Goal: Find specific page/section

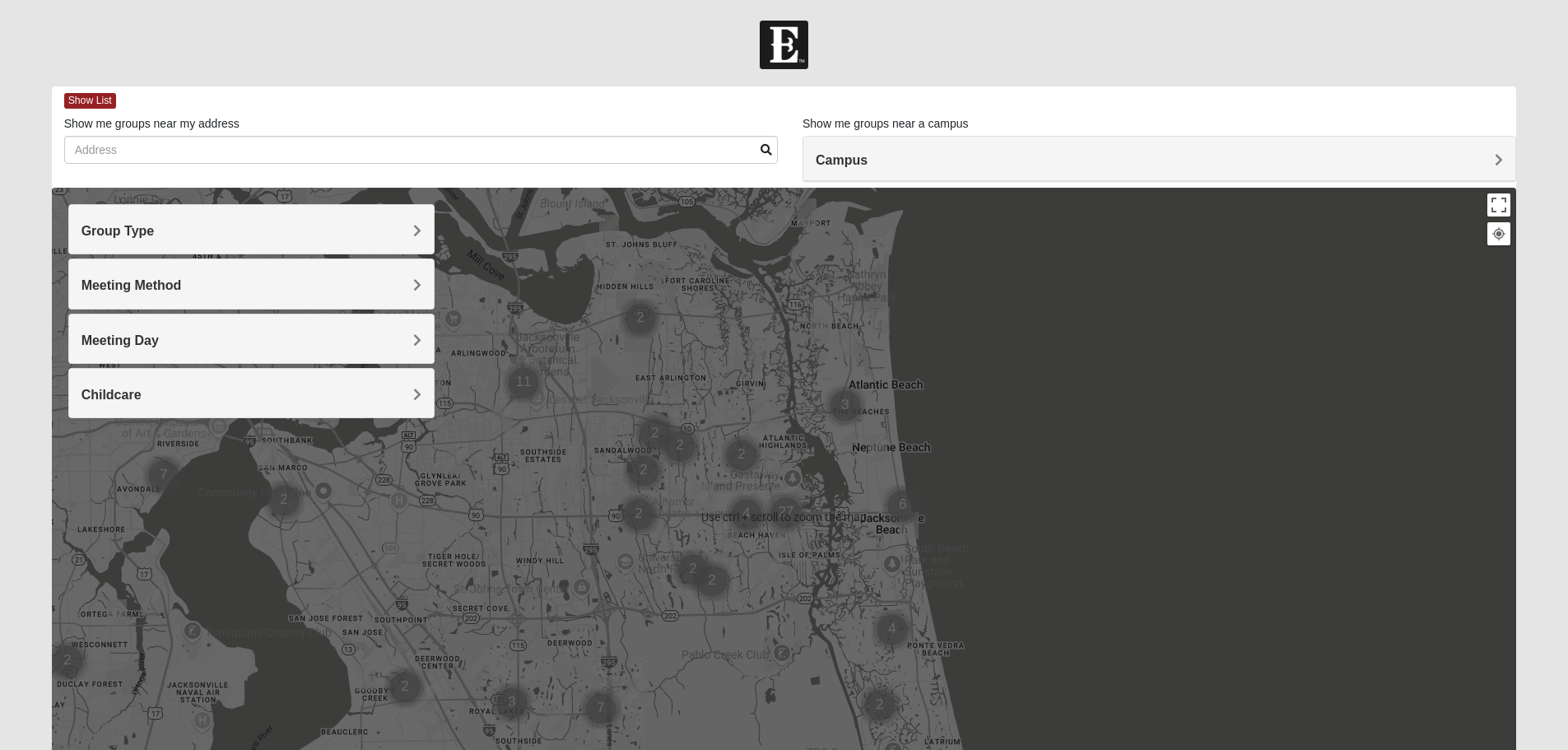
click at [395, 249] on div "Group Type" at bounding box center [251, 229] width 365 height 48
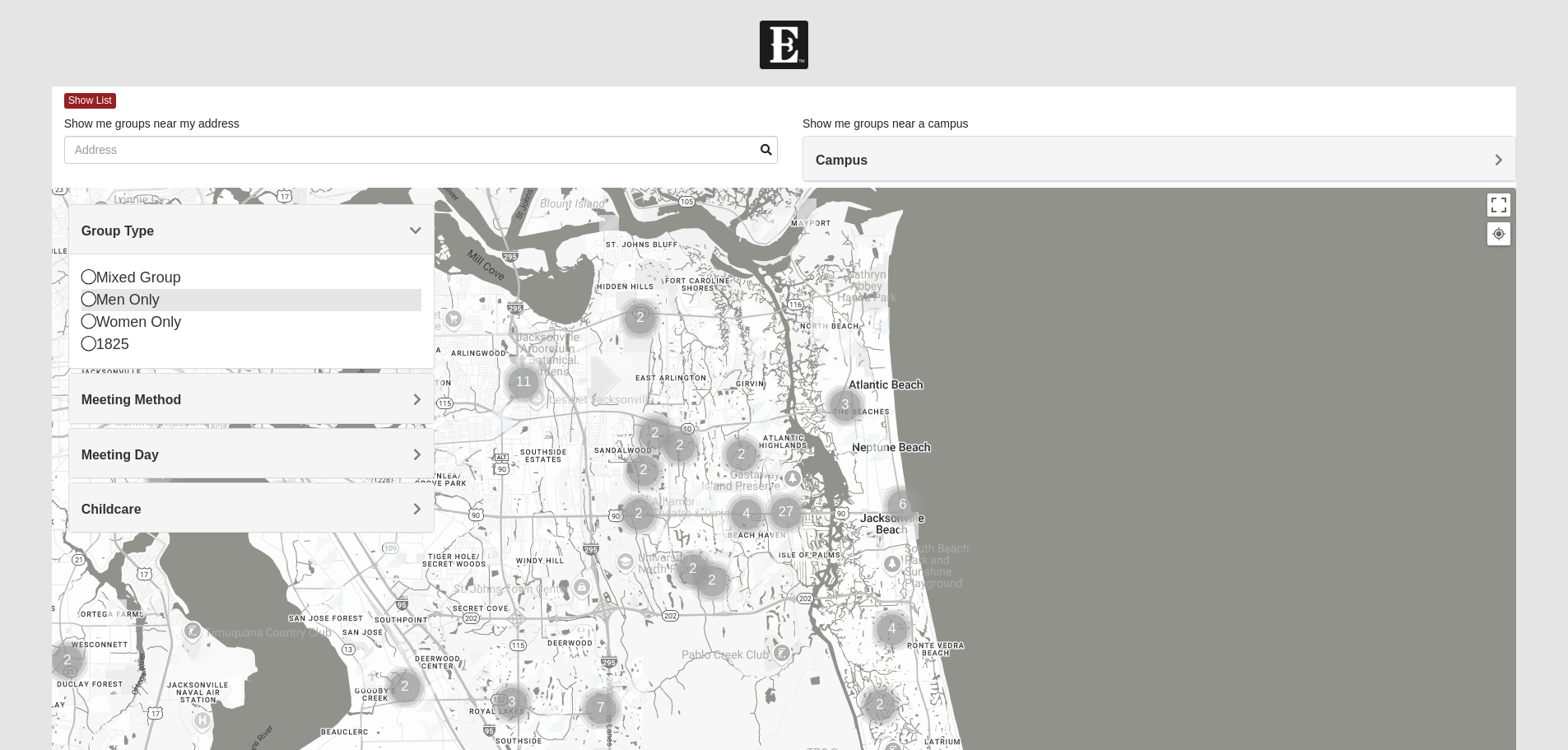
click at [182, 303] on div "Men Only" at bounding box center [251, 300] width 340 height 22
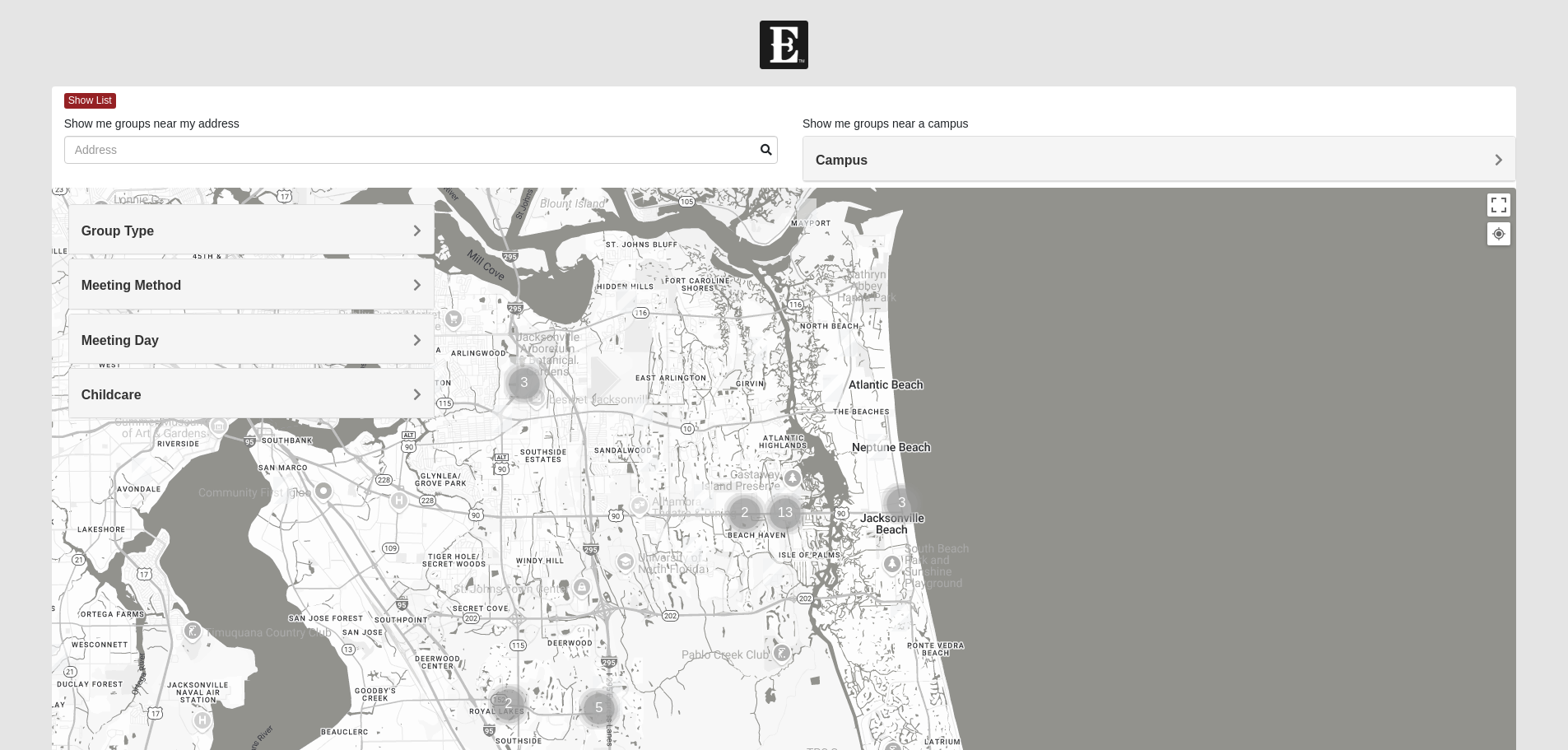
click at [213, 241] on div "Group Type" at bounding box center [251, 229] width 365 height 48
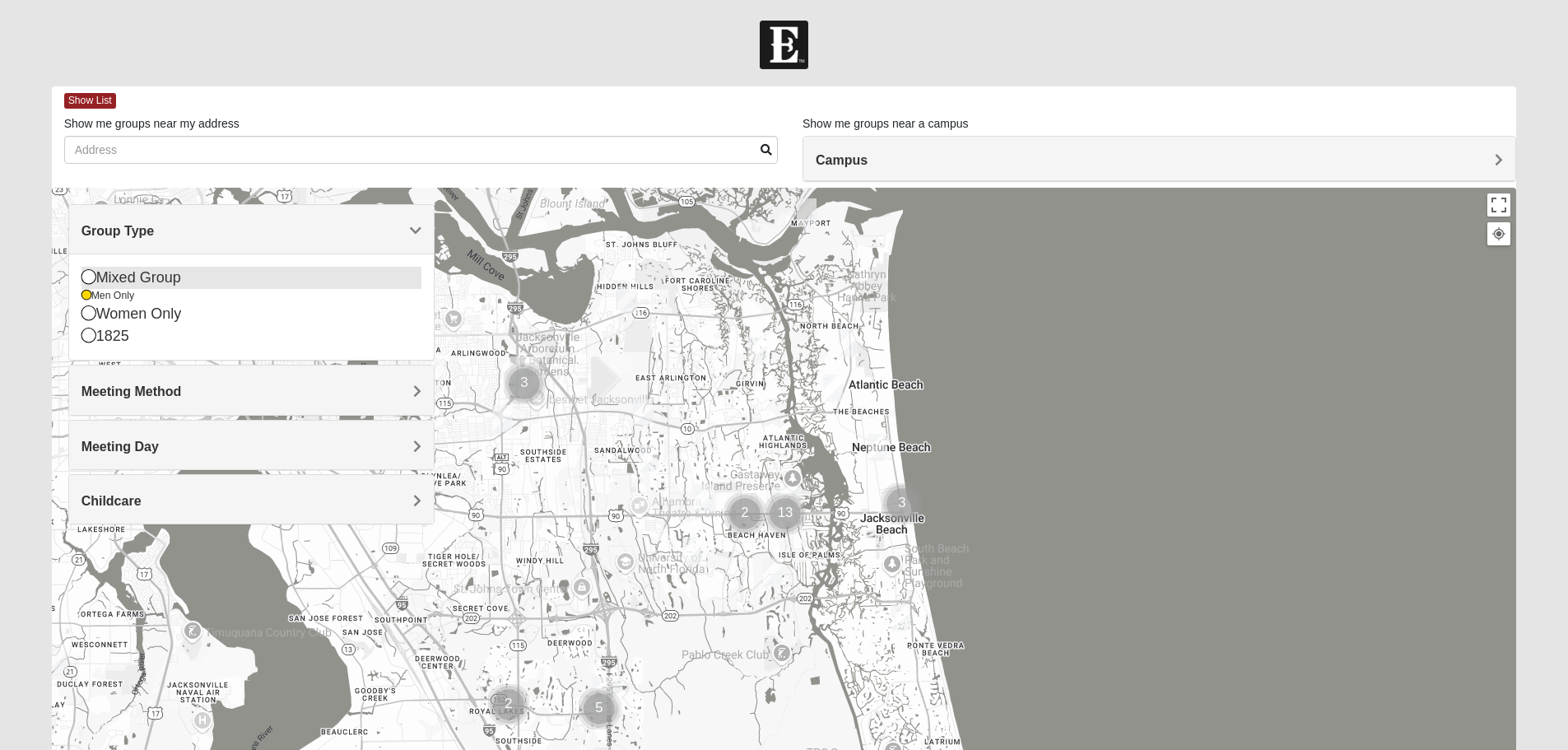
click at [166, 275] on div "Mixed Group" at bounding box center [251, 277] width 340 height 22
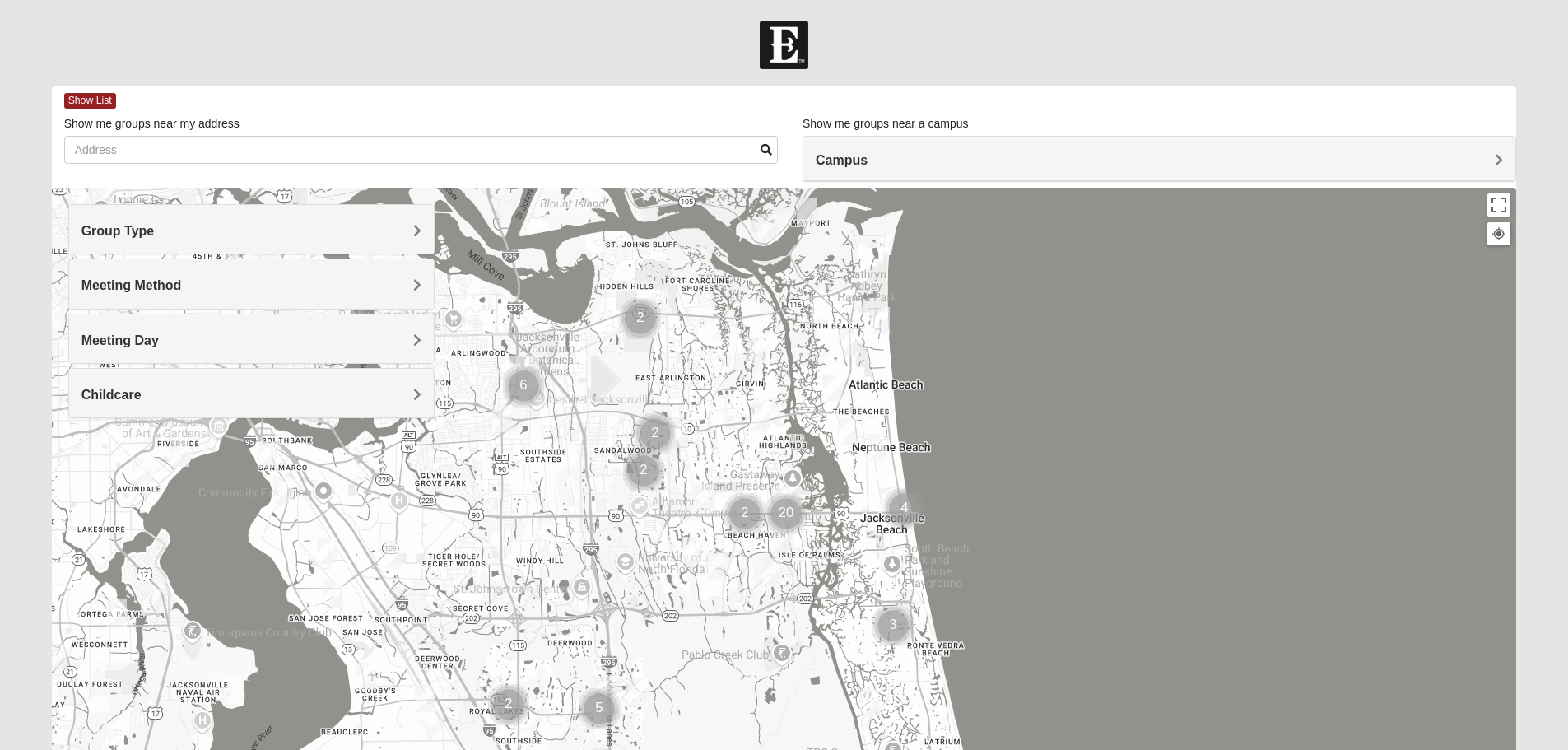
click at [148, 283] on span "Meeting Method" at bounding box center [132, 285] width 100 height 14
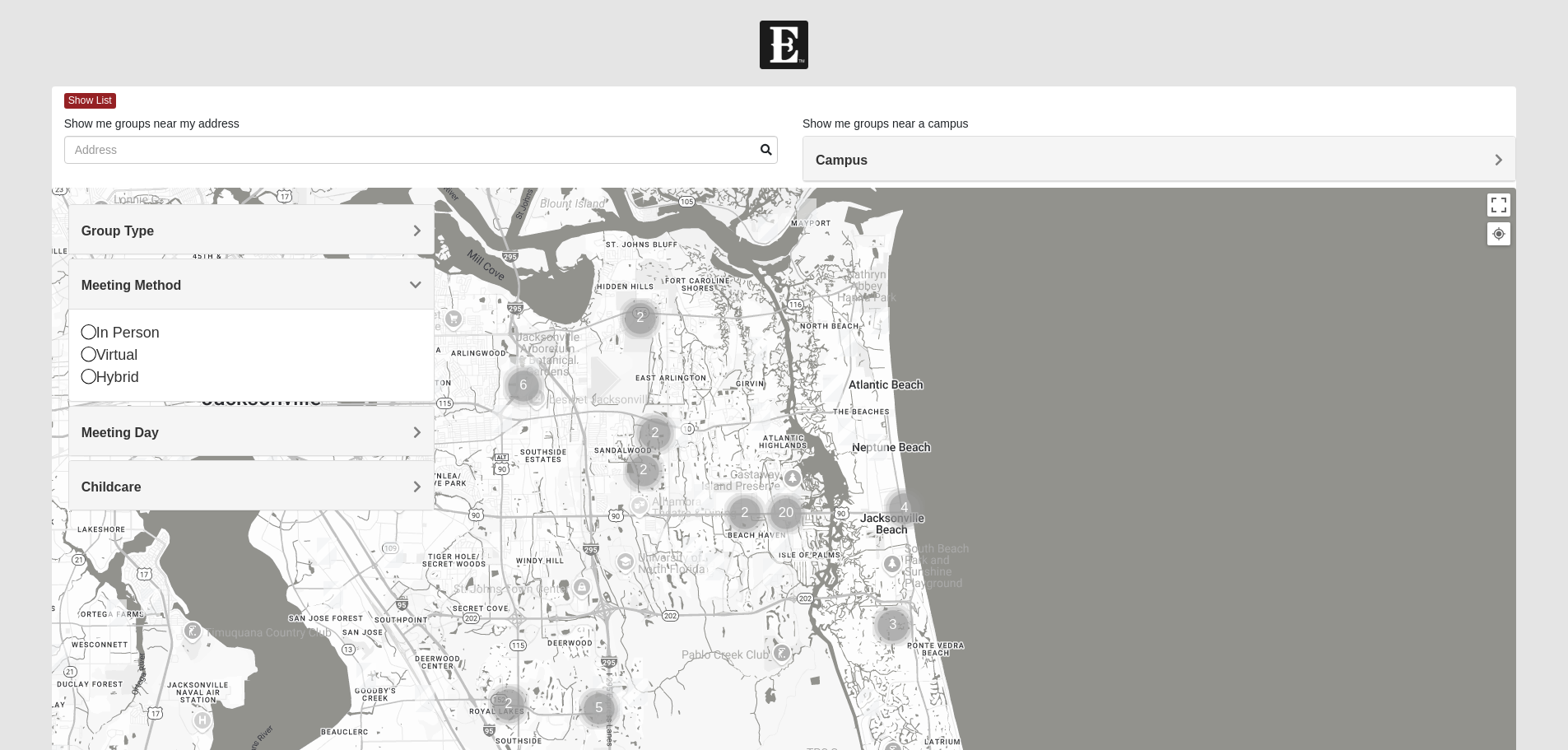
click at [178, 236] on h4 "Group Type" at bounding box center [251, 230] width 340 height 16
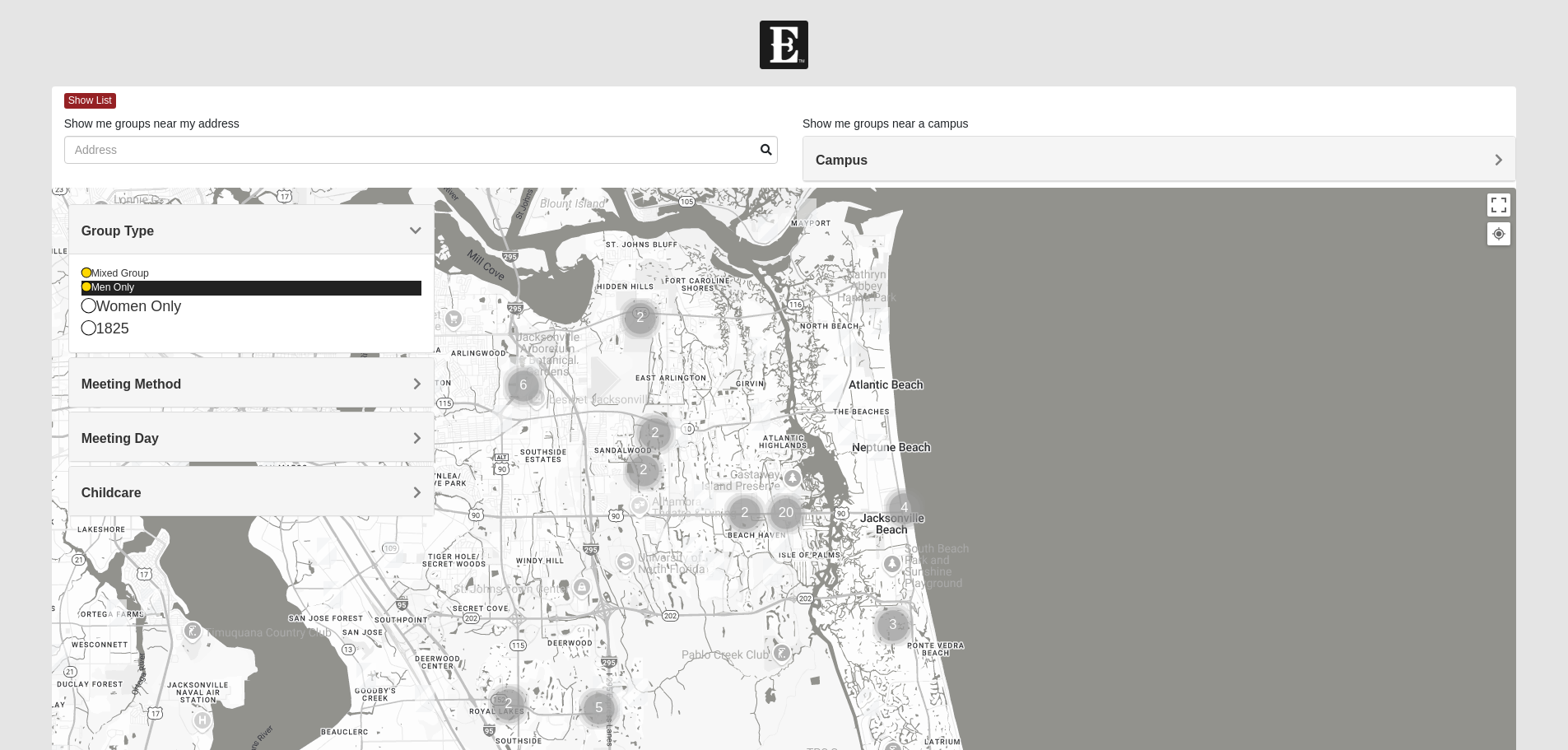
click at [111, 293] on div "Men Only" at bounding box center [251, 287] width 340 height 14
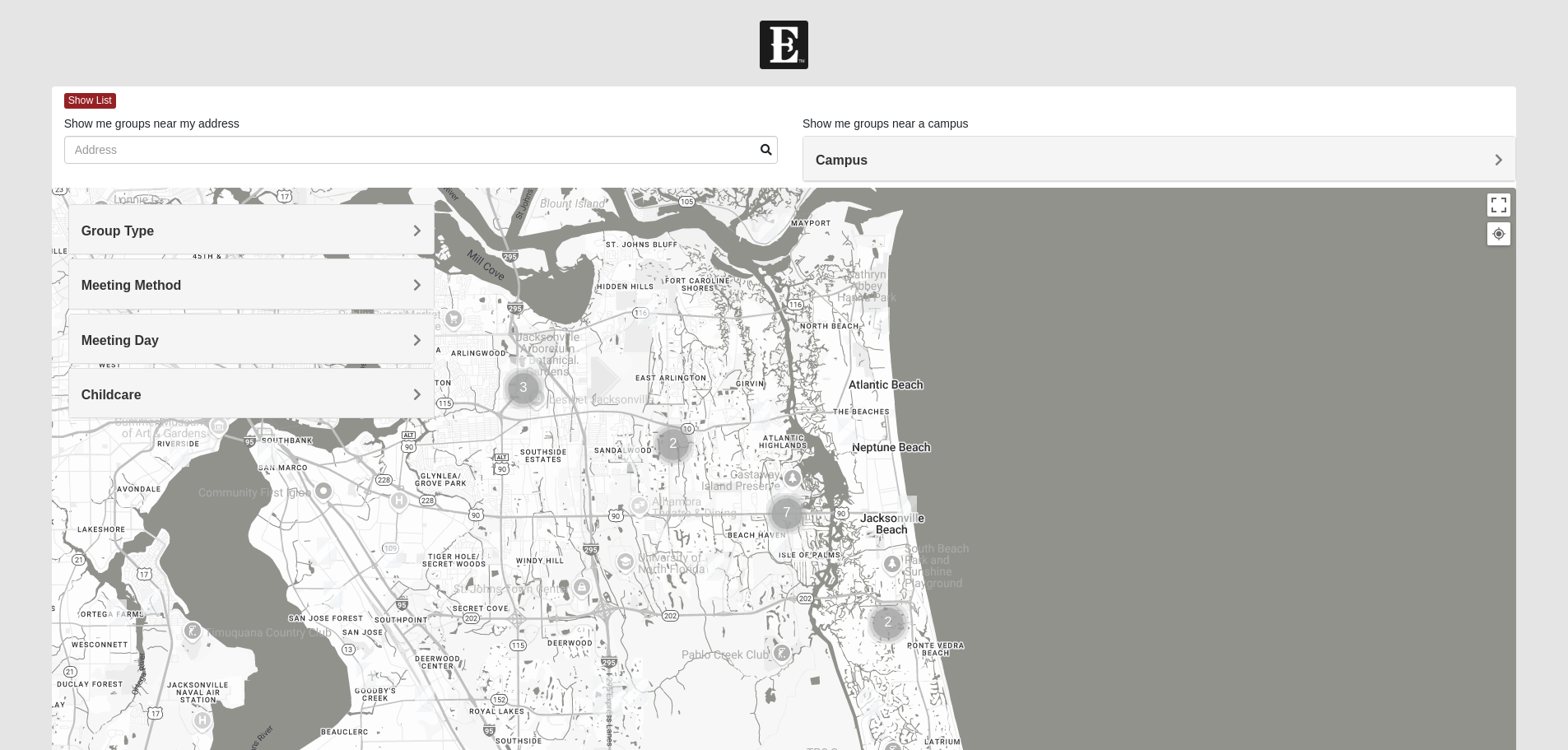
click at [136, 273] on div "Meeting Method" at bounding box center [251, 284] width 365 height 48
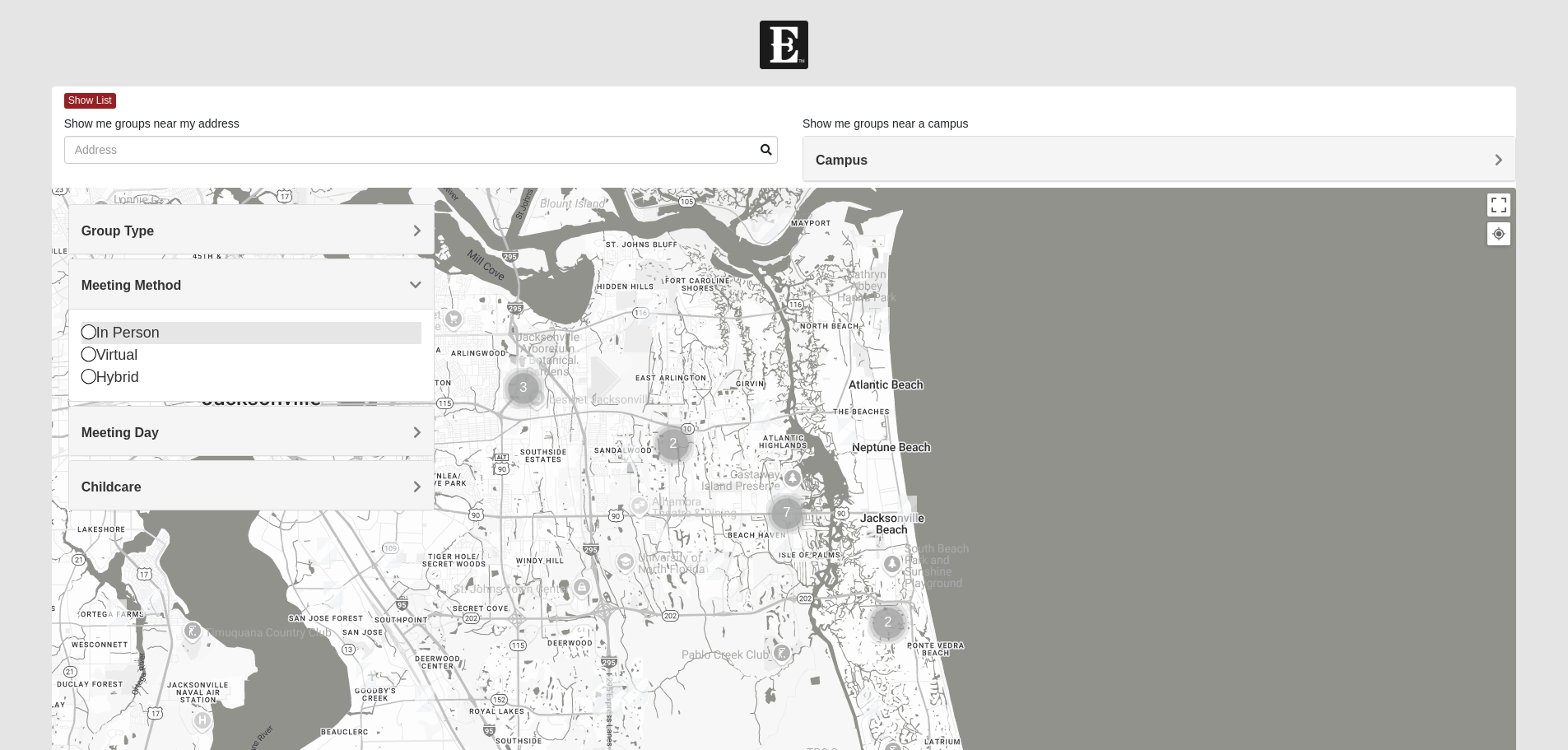
click at [136, 331] on div "In Person" at bounding box center [251, 333] width 340 height 22
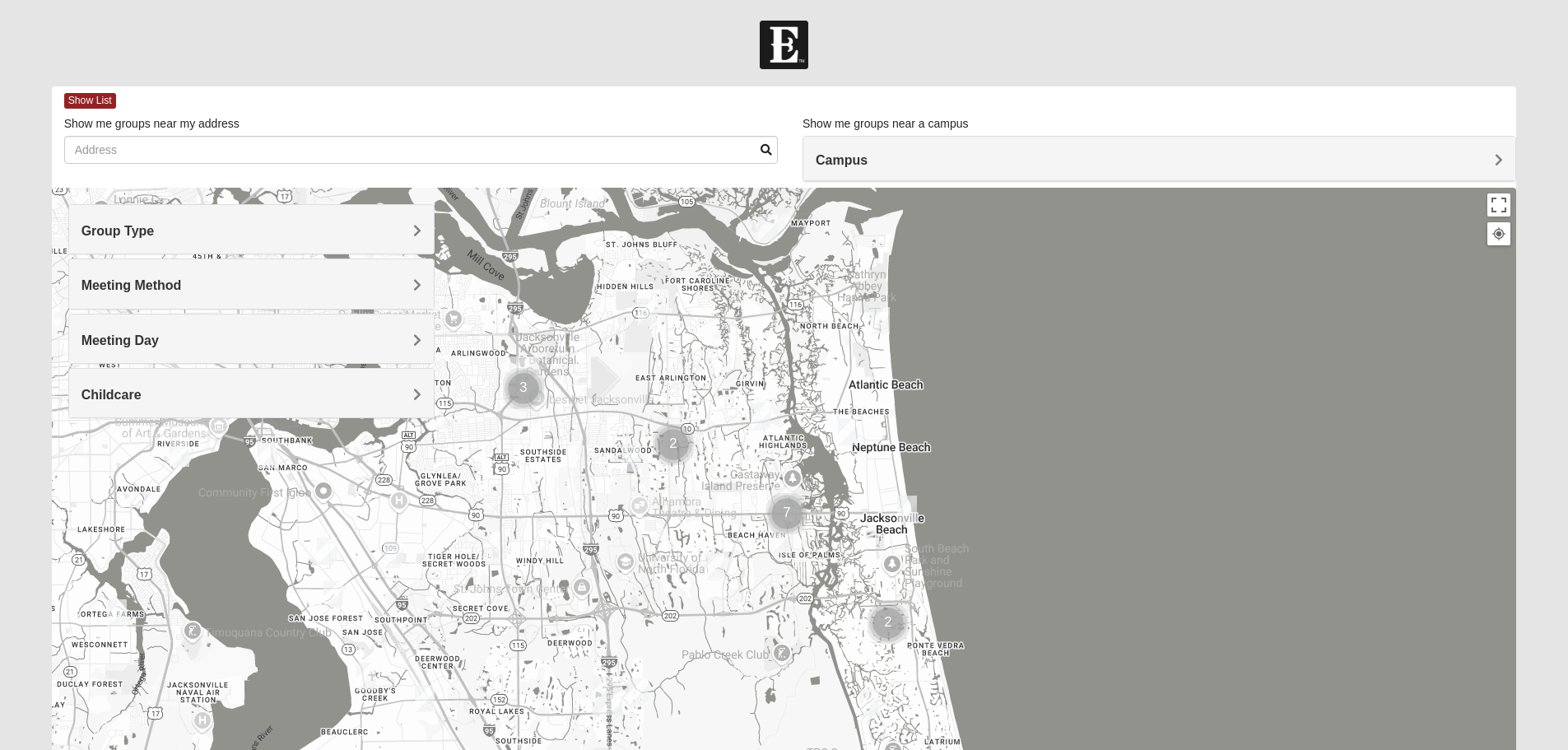
click at [216, 343] on h4 "Meeting Day" at bounding box center [251, 340] width 340 height 16
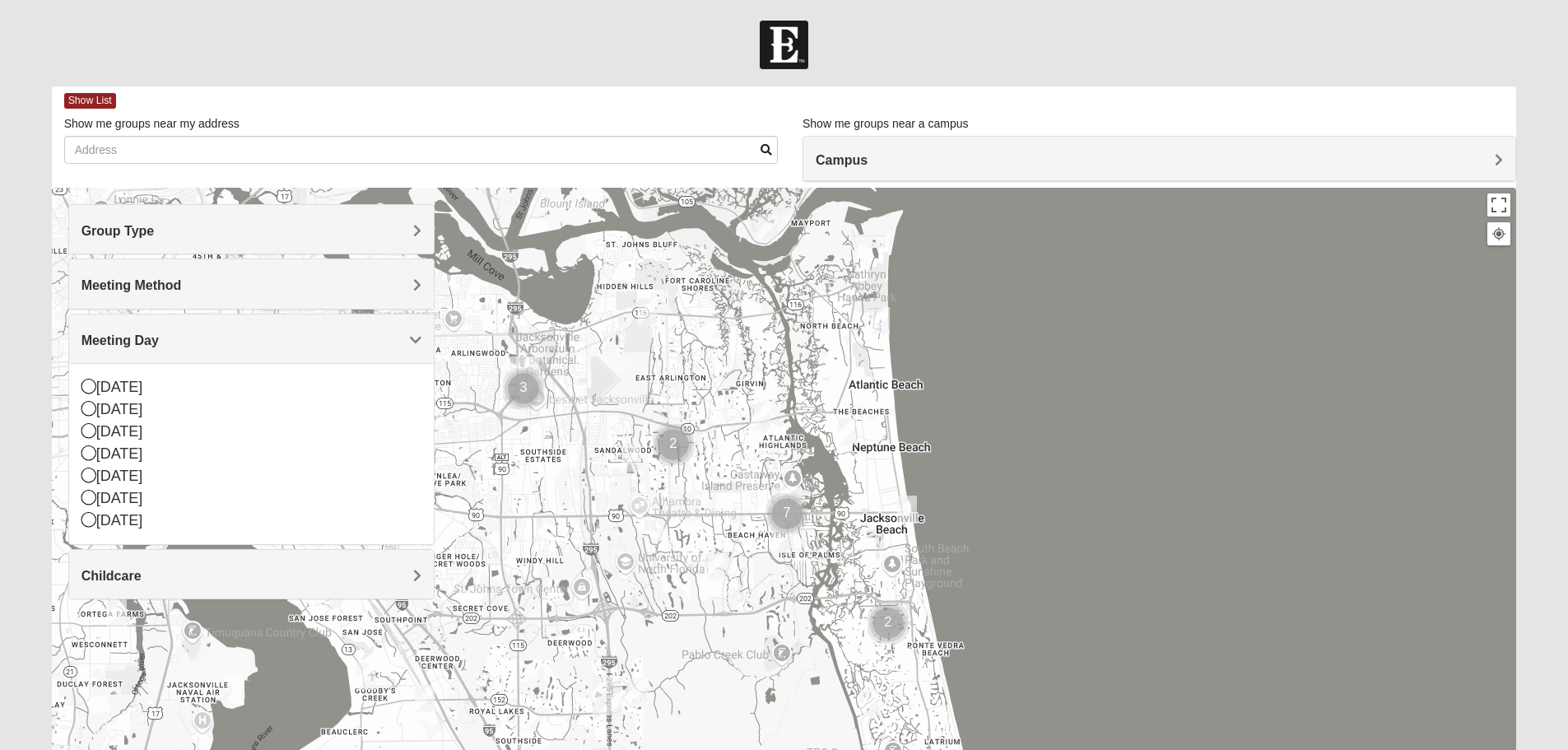
click at [216, 343] on h4 "Meeting Day" at bounding box center [251, 340] width 340 height 16
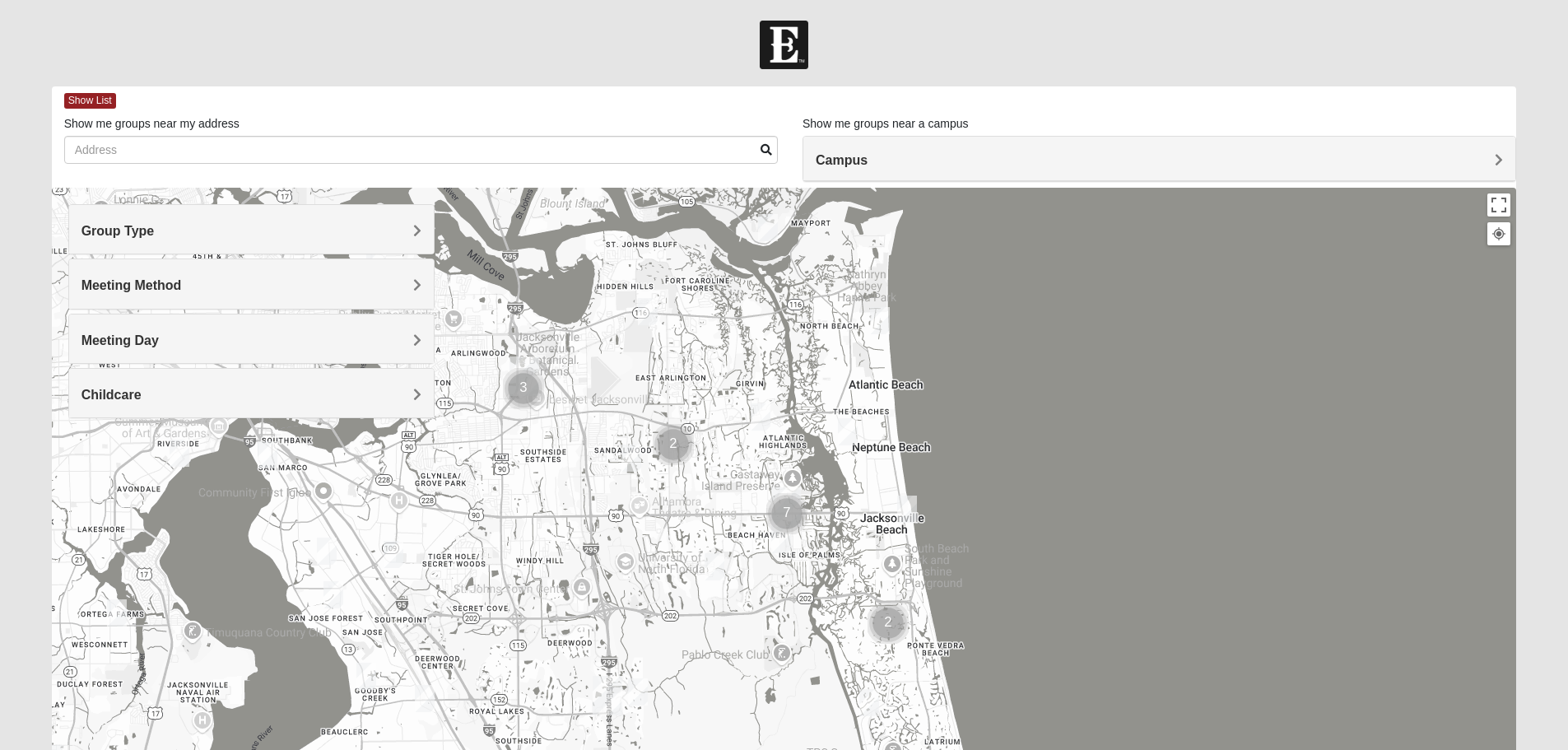
click at [216, 342] on h4 "Meeting Day" at bounding box center [251, 340] width 340 height 16
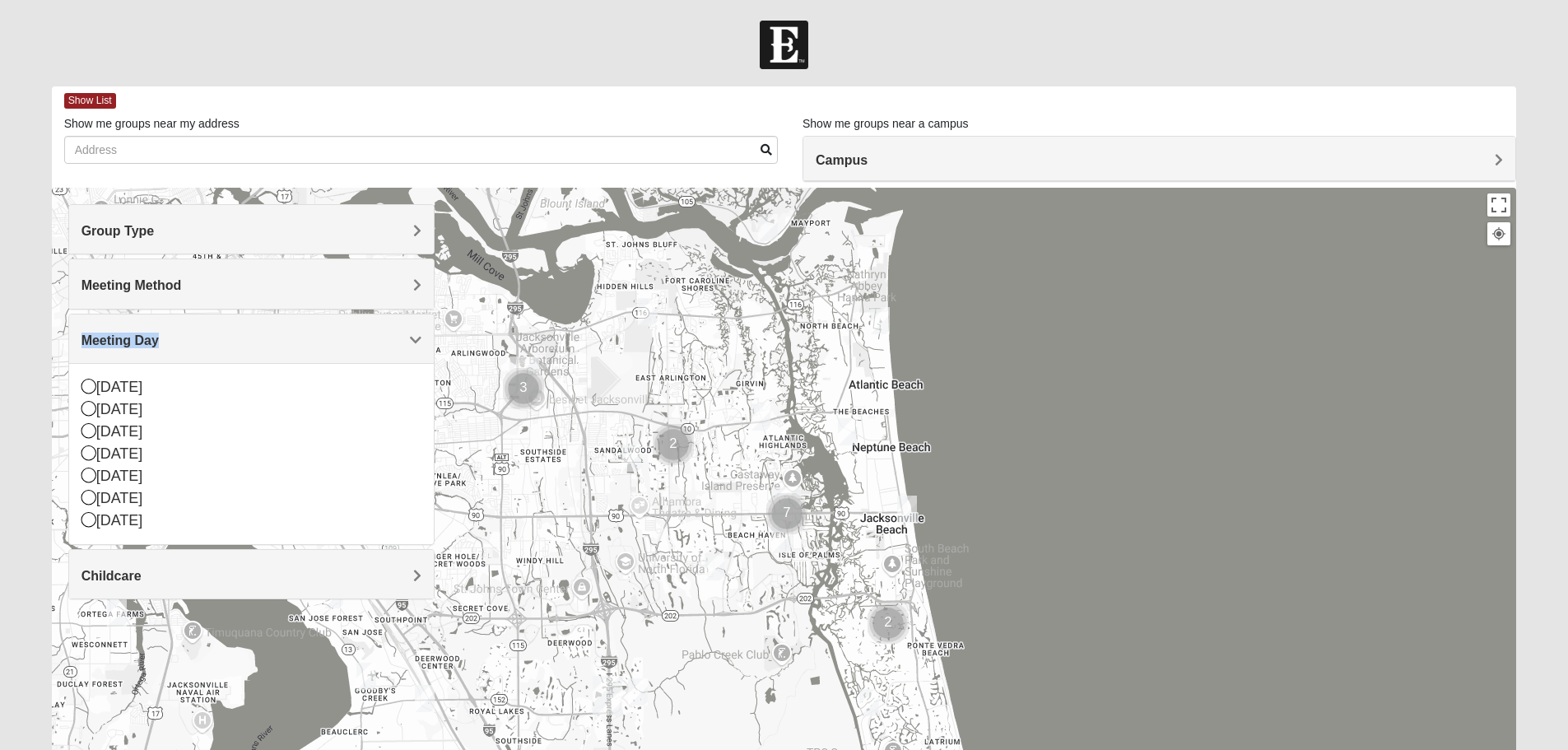
click at [216, 342] on h4 "Meeting Day" at bounding box center [251, 340] width 340 height 16
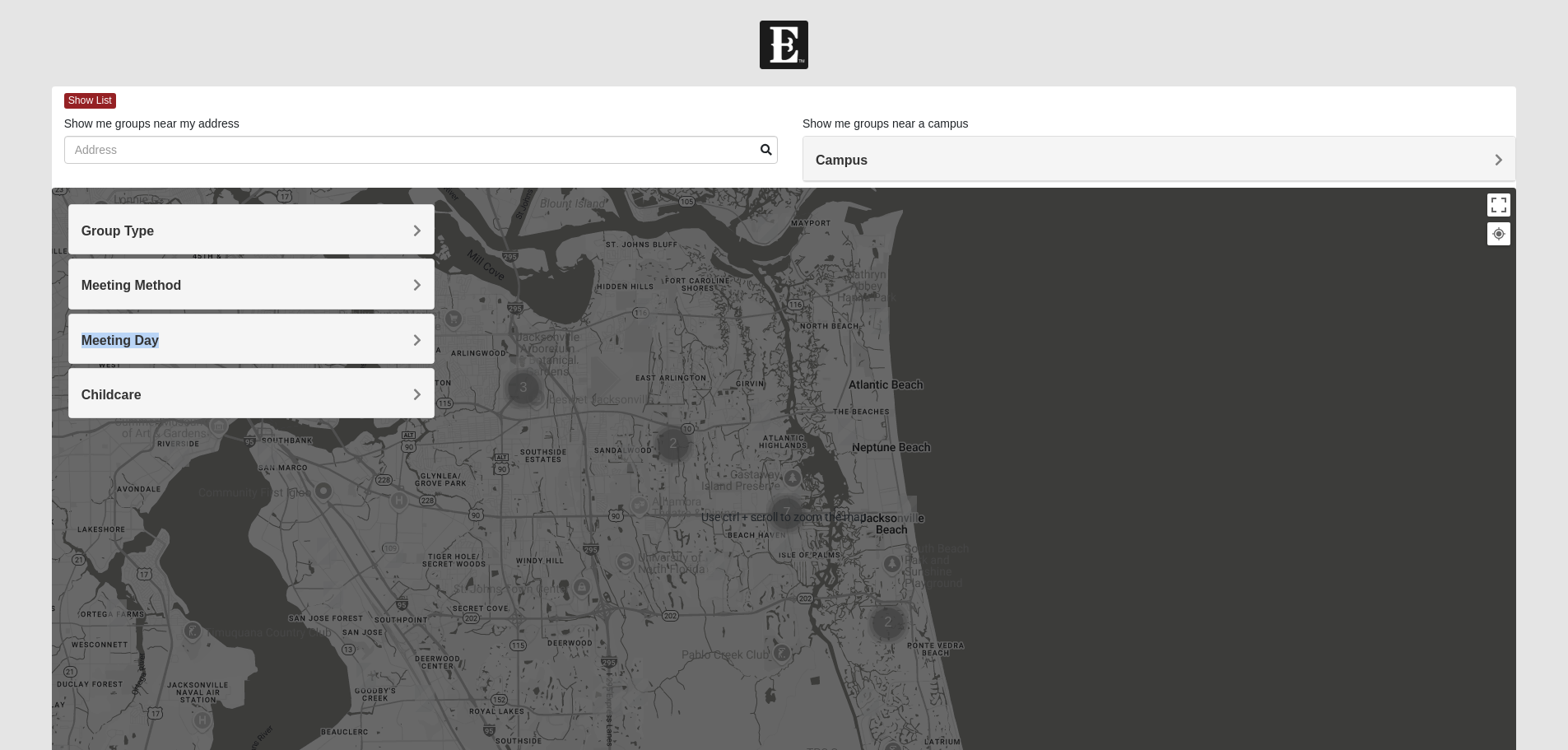
click at [1034, 302] on div at bounding box center [785, 517] width 1466 height 659
click at [991, 168] on h4 "Campus" at bounding box center [1159, 160] width 687 height 16
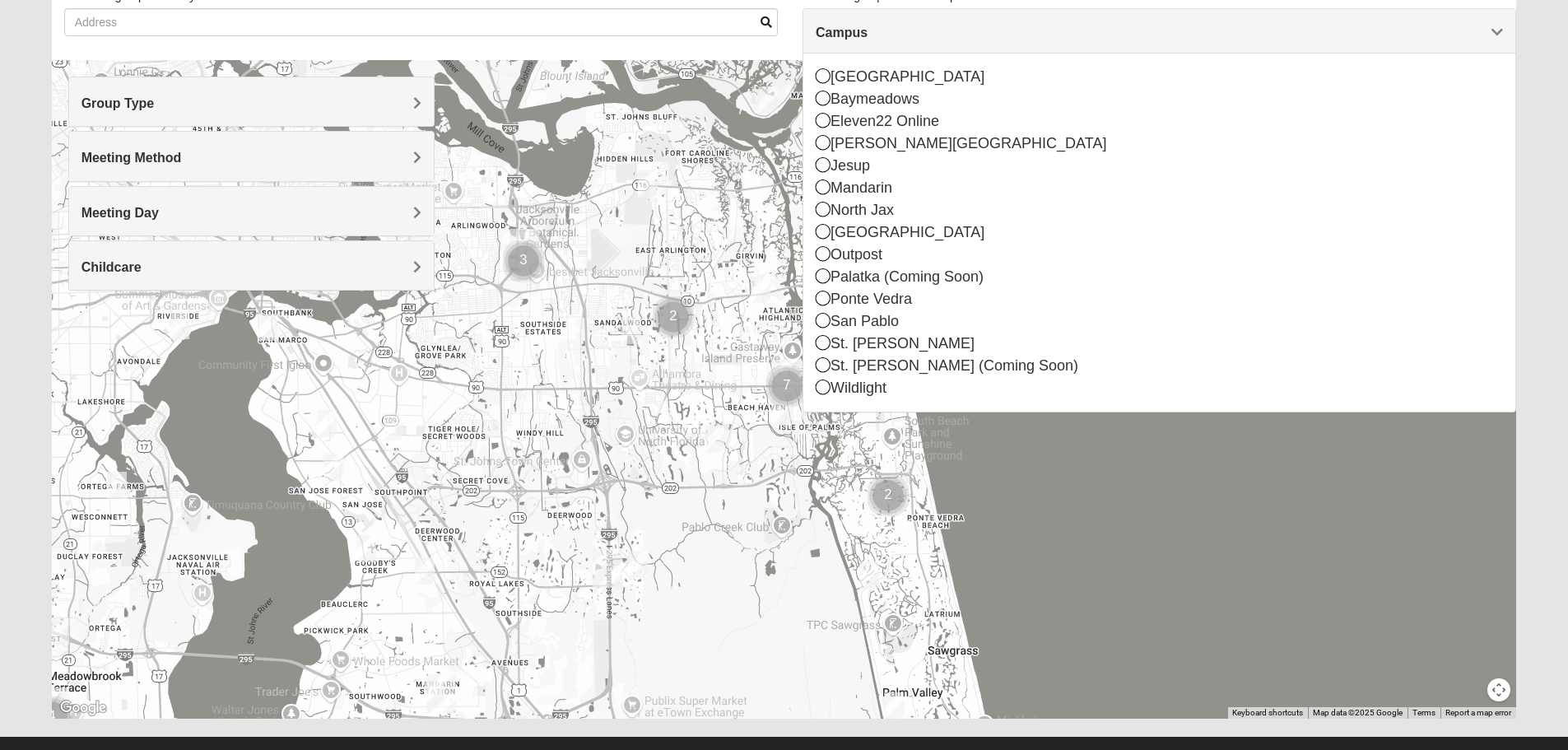
scroll to position [156, 0]
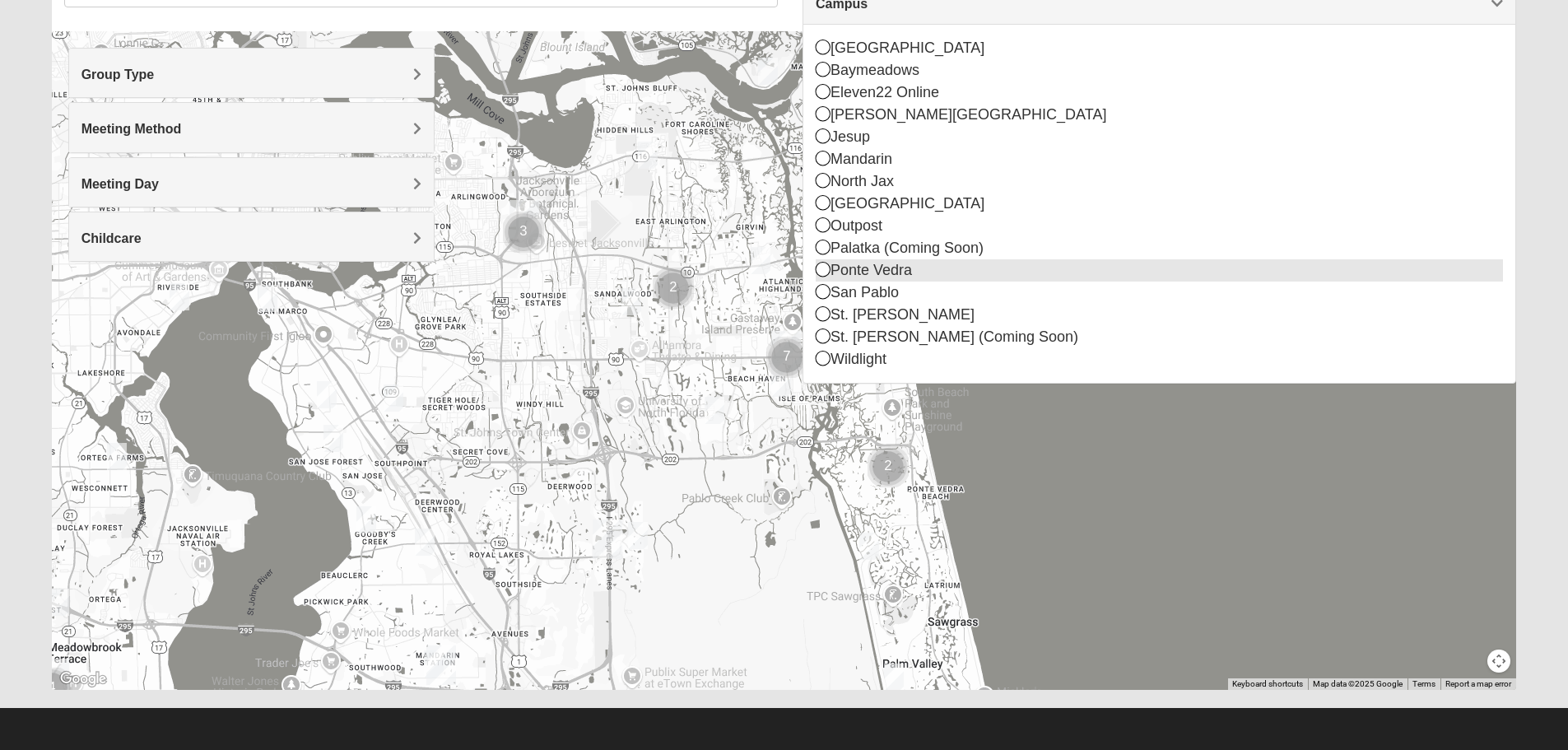
click at [906, 273] on div "Ponte Vedra" at bounding box center [1159, 270] width 687 height 22
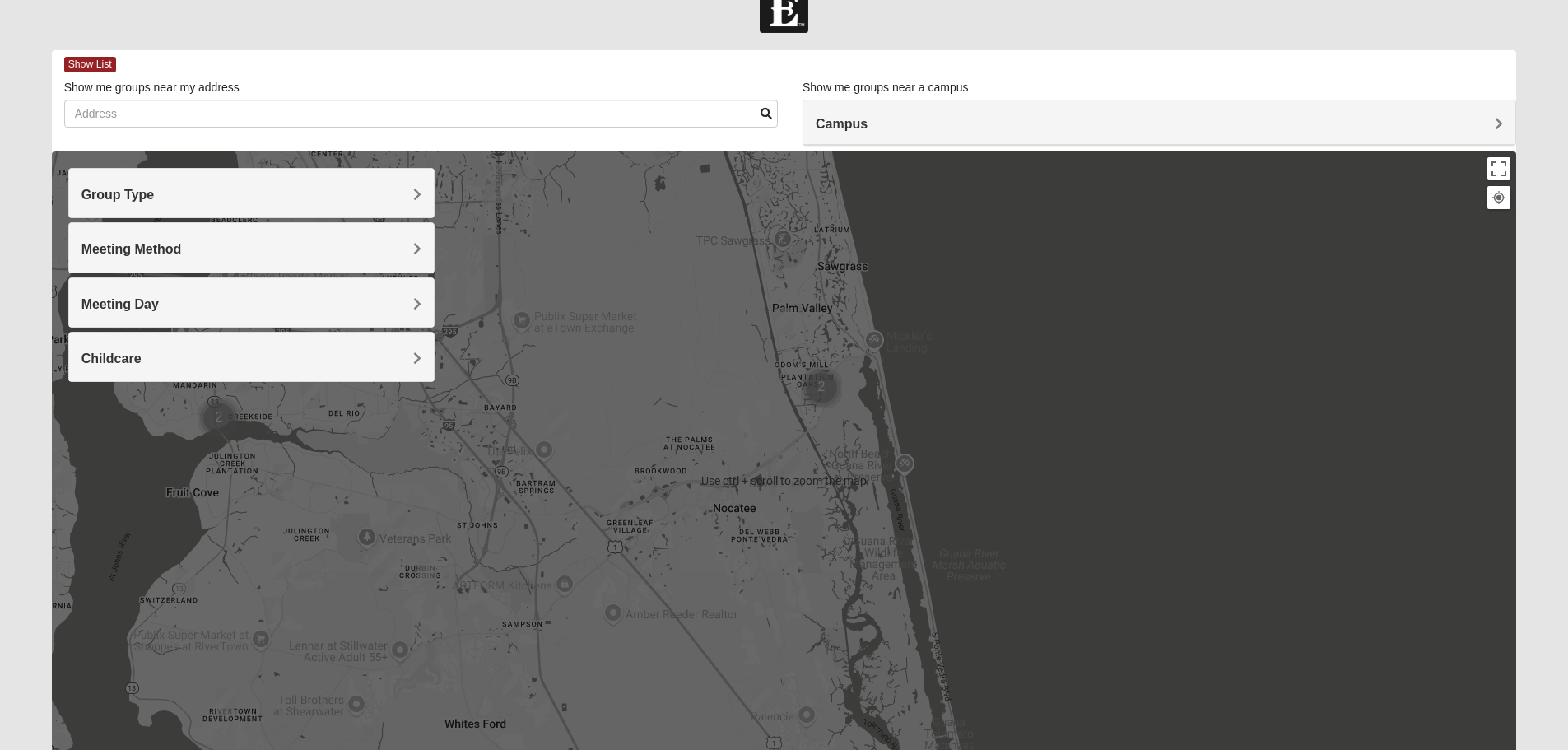
scroll to position [0, 0]
